Goal: Task Accomplishment & Management: Use online tool/utility

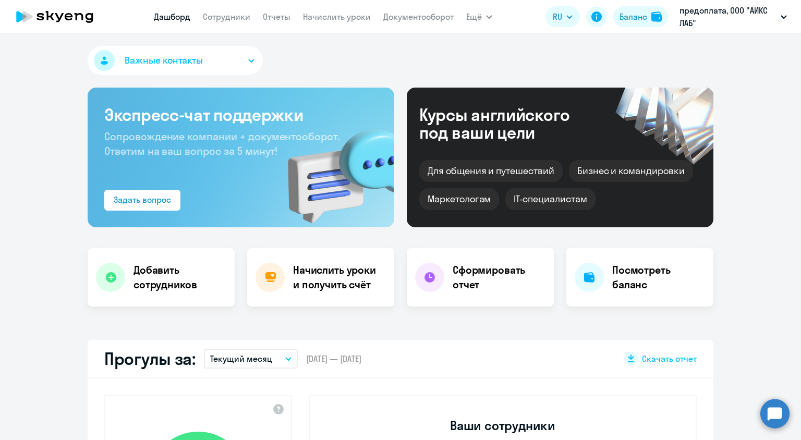
select select "30"
click at [346, 278] on h4 "Начислить уроки и получить счёт" at bounding box center [338, 277] width 91 height 29
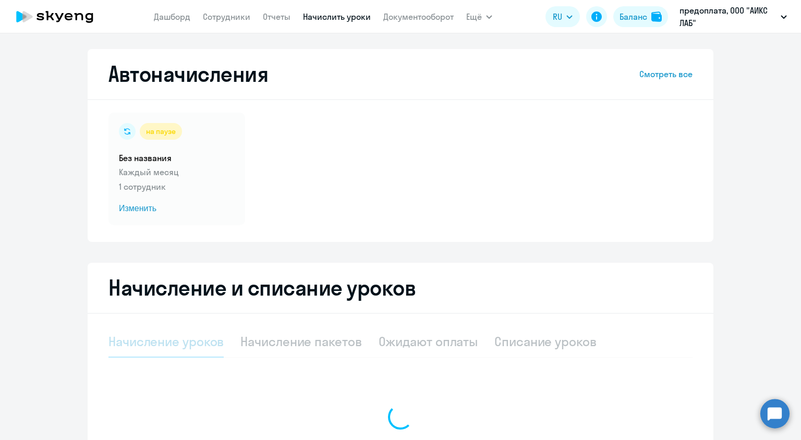
select select "10"
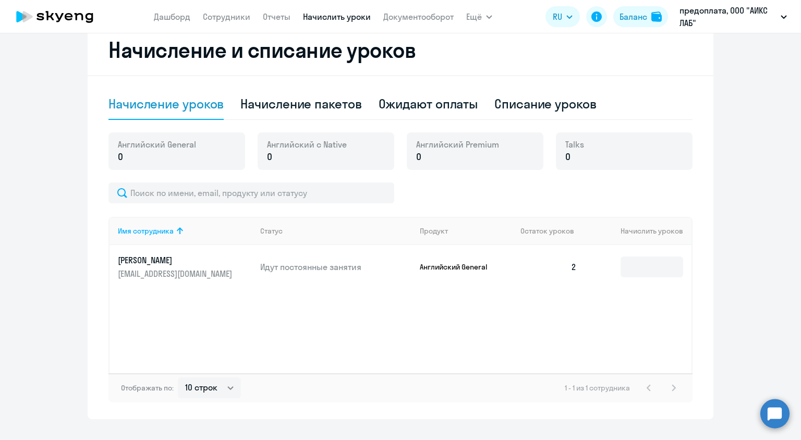
scroll to position [259, 0]
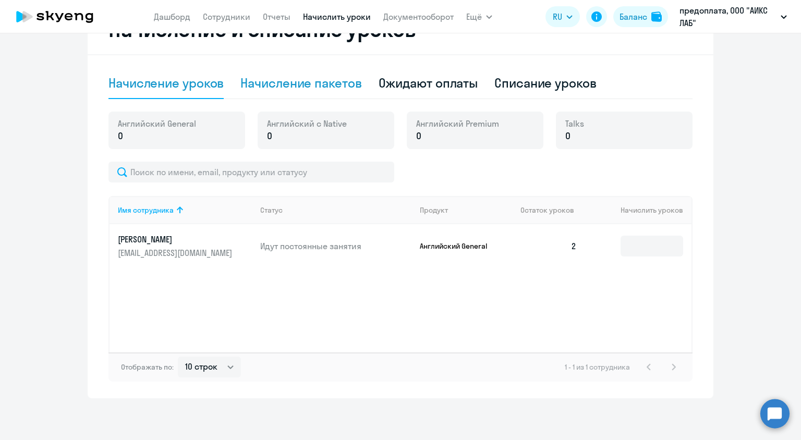
click at [306, 89] on div "Начисление пакетов" at bounding box center [301, 83] width 121 height 17
select select "10"
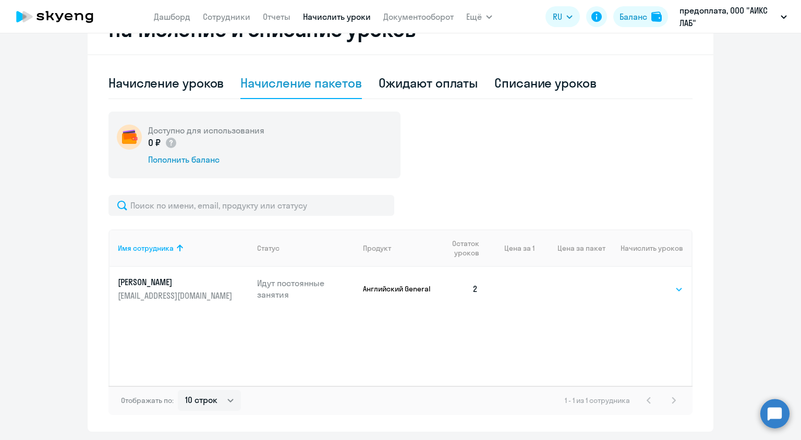
click at [669, 286] on select "Выбрать 4 8 16 32 64 96 128" at bounding box center [662, 289] width 43 height 13
select select "8"
click at [641, 283] on select "Выбрать 4 8 16 32 64 96 128" at bounding box center [662, 289] width 43 height 13
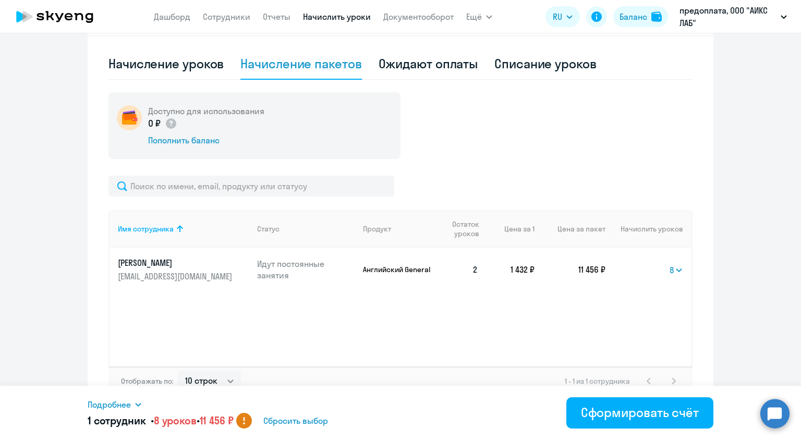
scroll to position [292, 0]
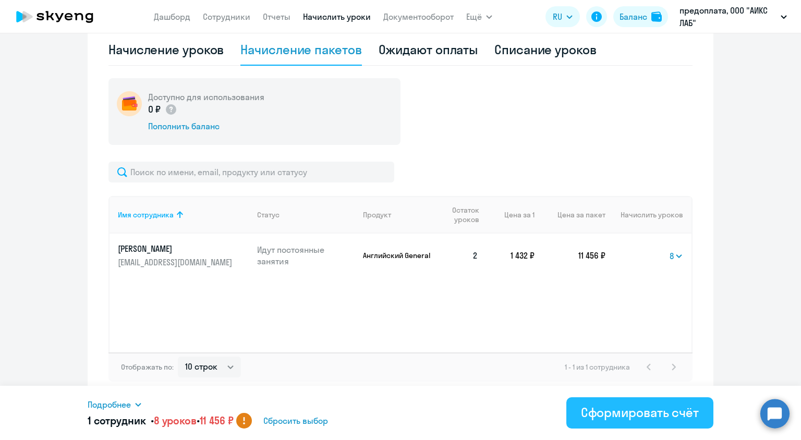
click at [652, 419] on div "Сформировать счёт" at bounding box center [640, 412] width 118 height 17
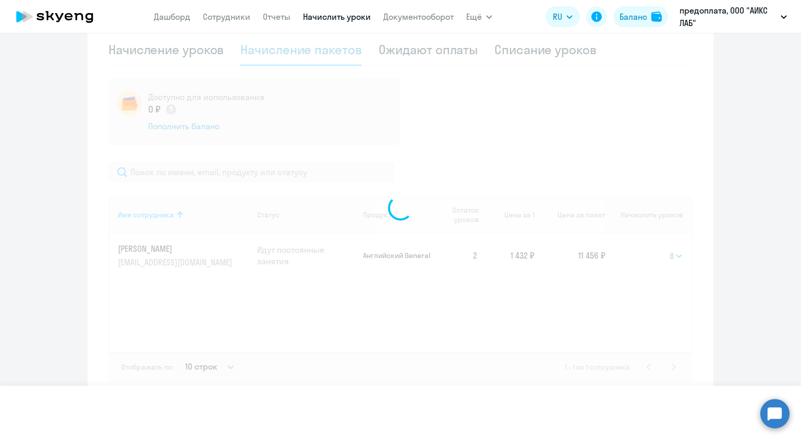
select select
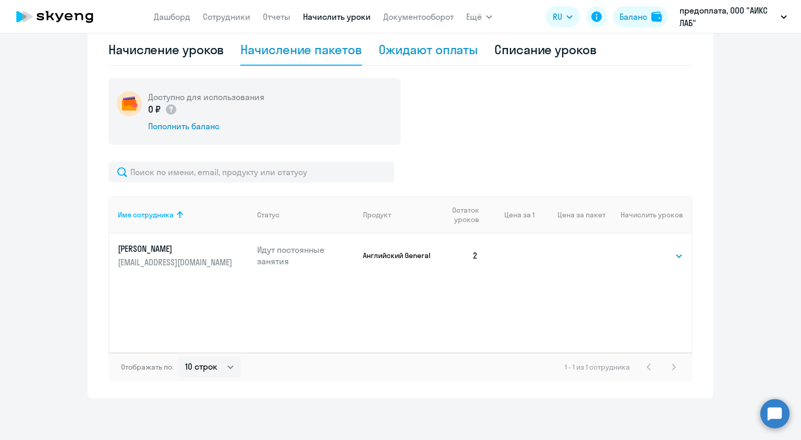
click at [415, 45] on div "Ожидают оплаты" at bounding box center [429, 49] width 100 height 17
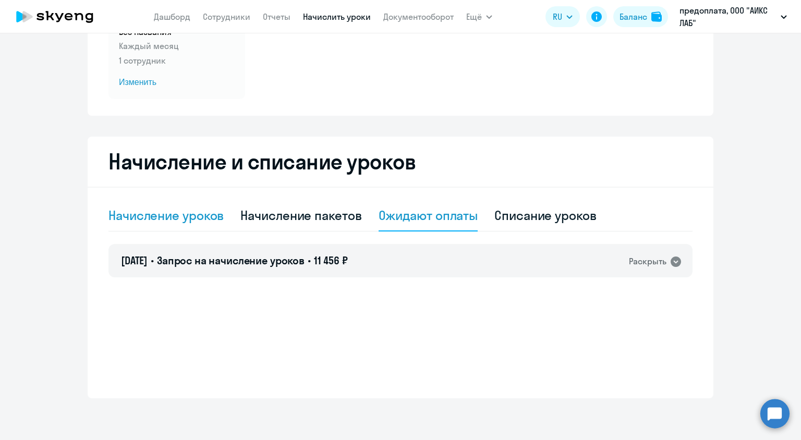
click at [194, 218] on div "Начисление уроков" at bounding box center [166, 215] width 115 height 17
select select "10"
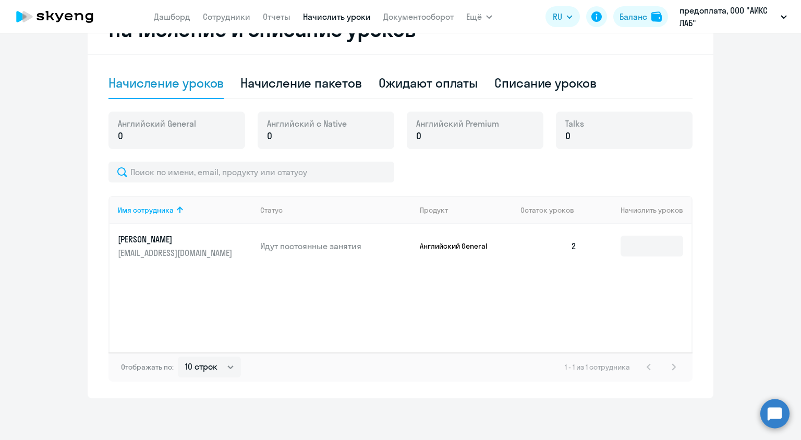
scroll to position [0, 0]
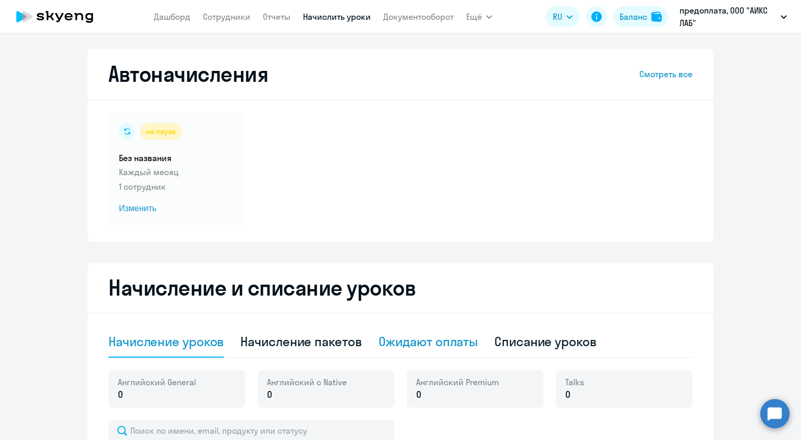
click at [417, 347] on div "Ожидают оплаты" at bounding box center [429, 341] width 100 height 17
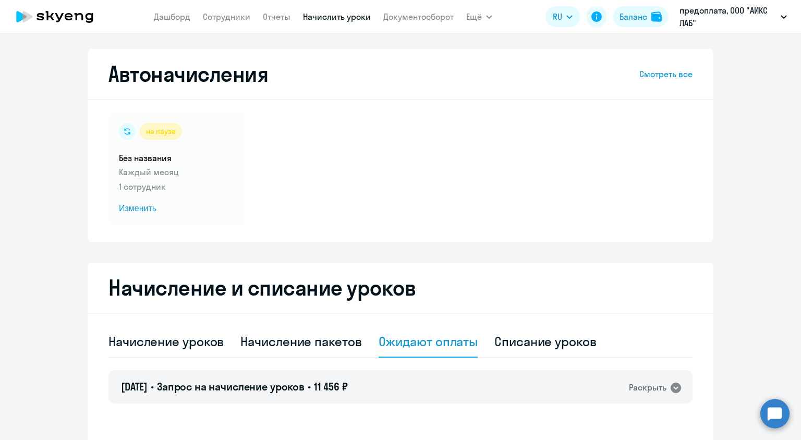
click at [321, 16] on link "Начислить уроки" at bounding box center [337, 16] width 68 height 10
click at [408, 16] on link "Документооборот" at bounding box center [418, 16] width 70 height 10
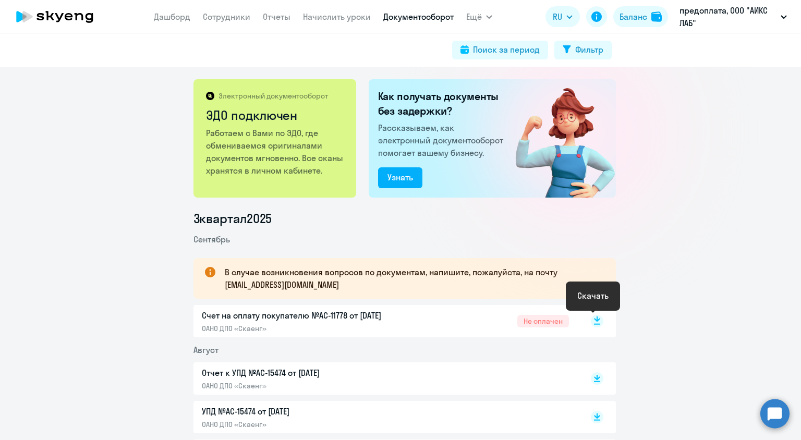
click at [594, 323] on rect at bounding box center [597, 321] width 13 height 13
